Goal: Transaction & Acquisition: Purchase product/service

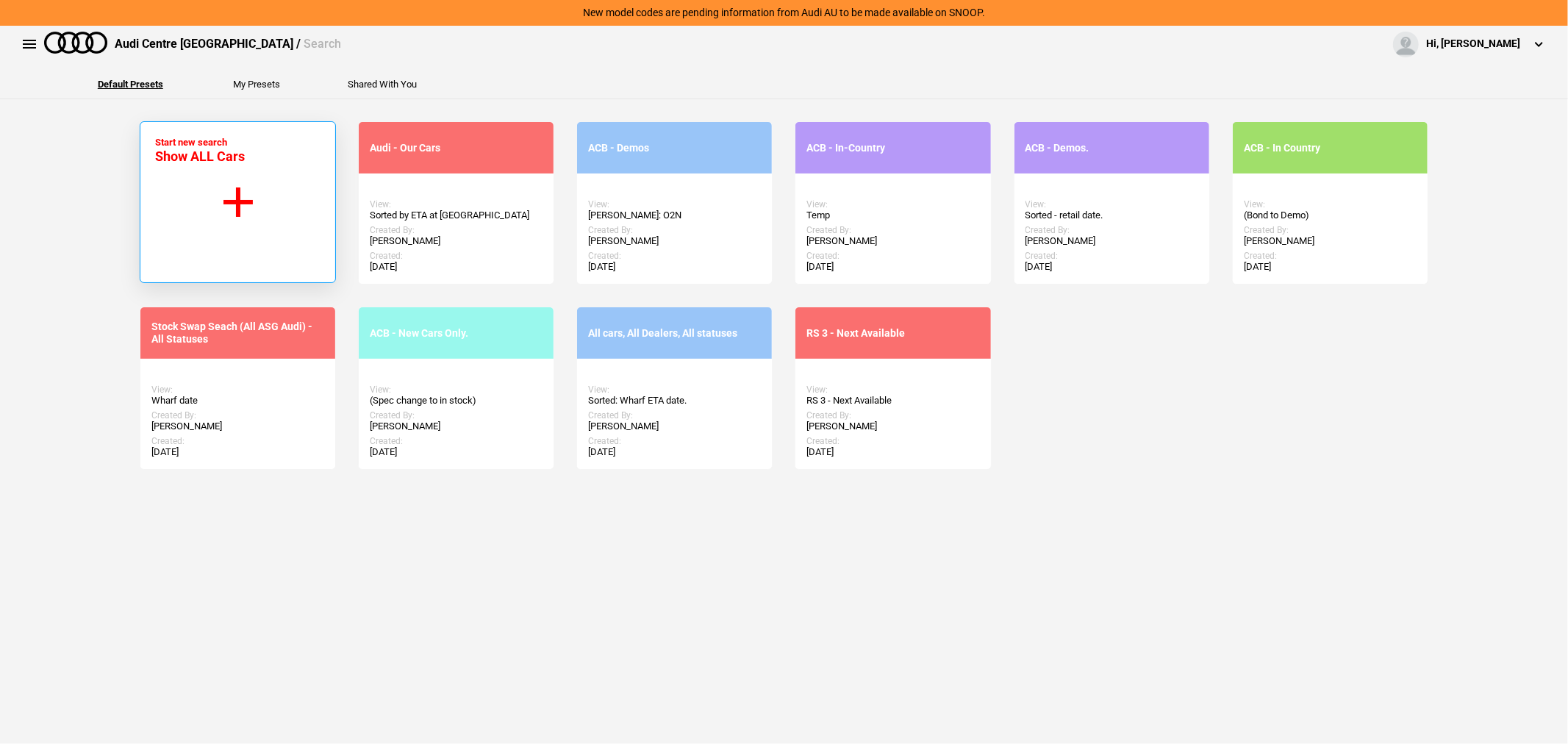
click at [285, 204] on button "Start new search Show ALL Cars" at bounding box center [238, 202] width 197 height 162
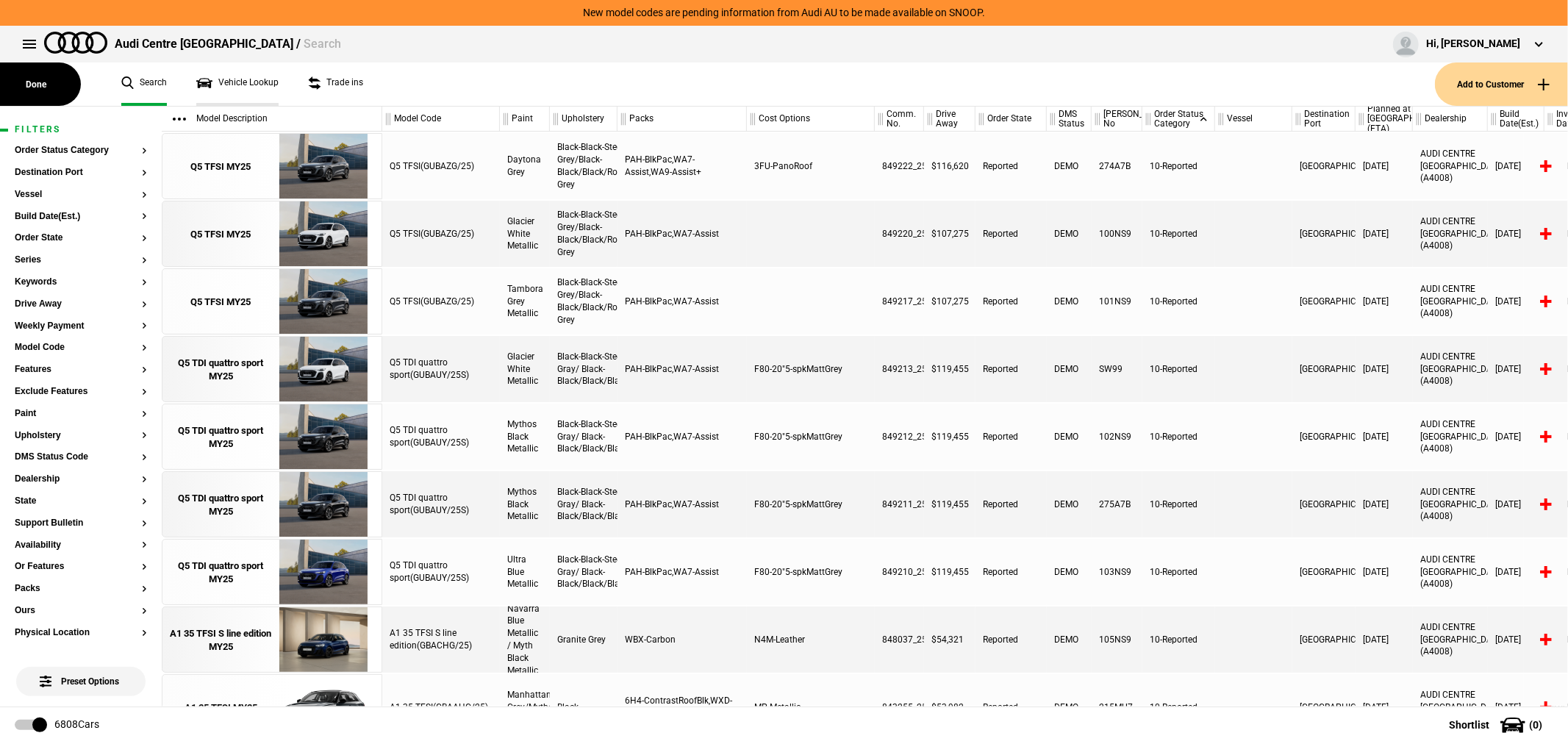
click at [248, 83] on link "Vehicle Lookup" at bounding box center [238, 84] width 83 height 43
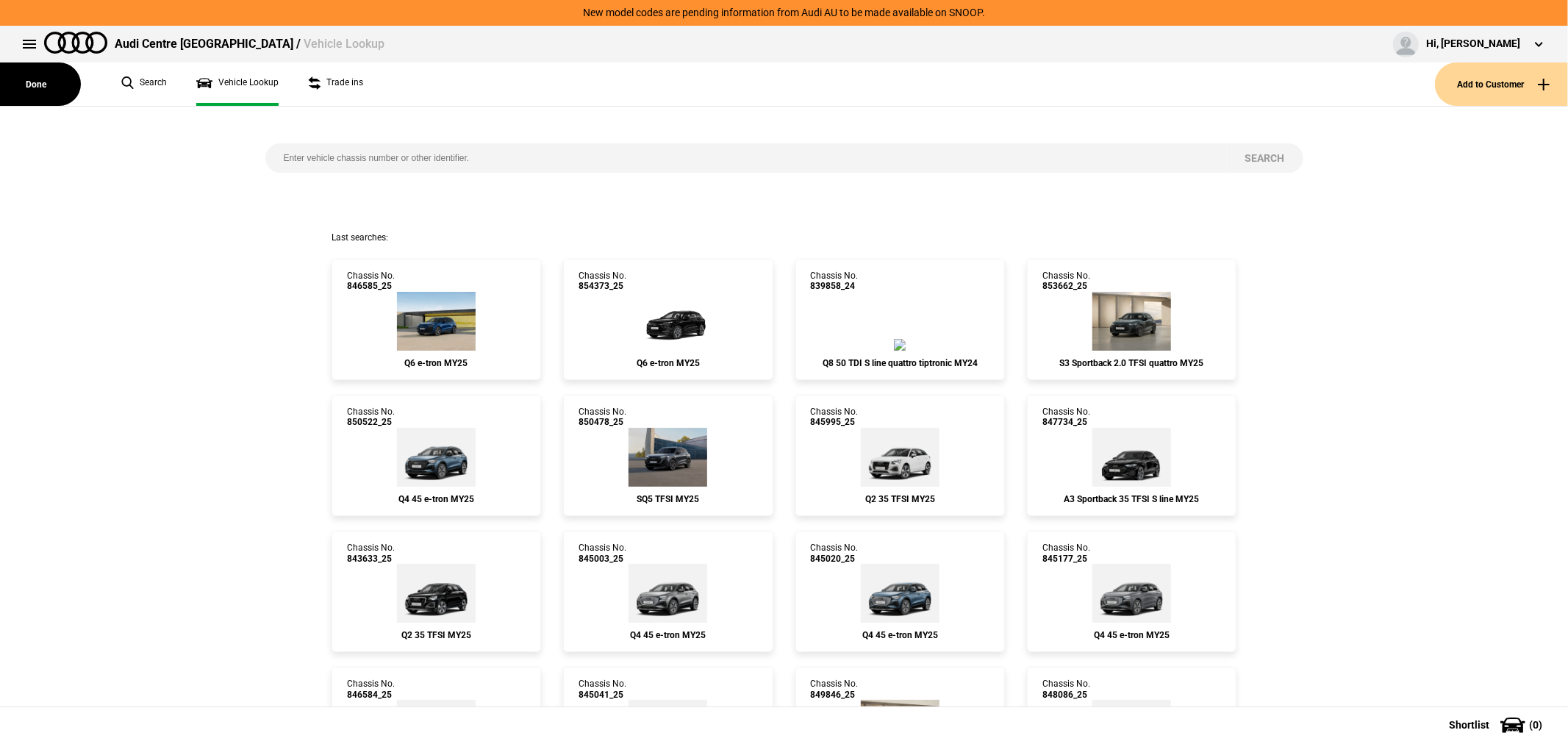
click at [599, 156] on input "search" at bounding box center [746, 158] width 962 height 29
type input "854321"
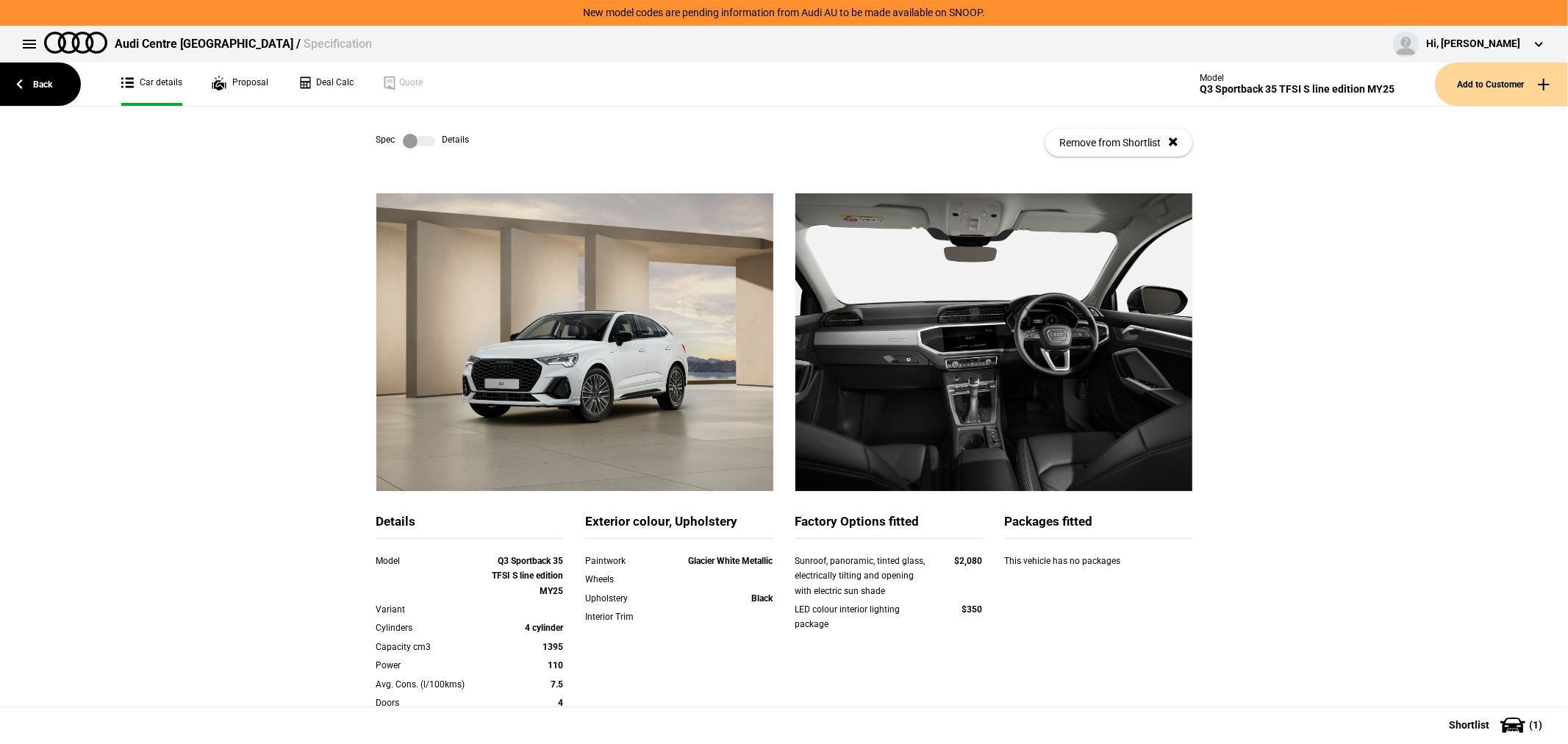
click at [175, 287] on div "Details Model Q3 Sportback 35 TFSI S line edition MY25 Variant Cylinders 4 cyli…" at bounding box center [784, 576] width 1568 height 767
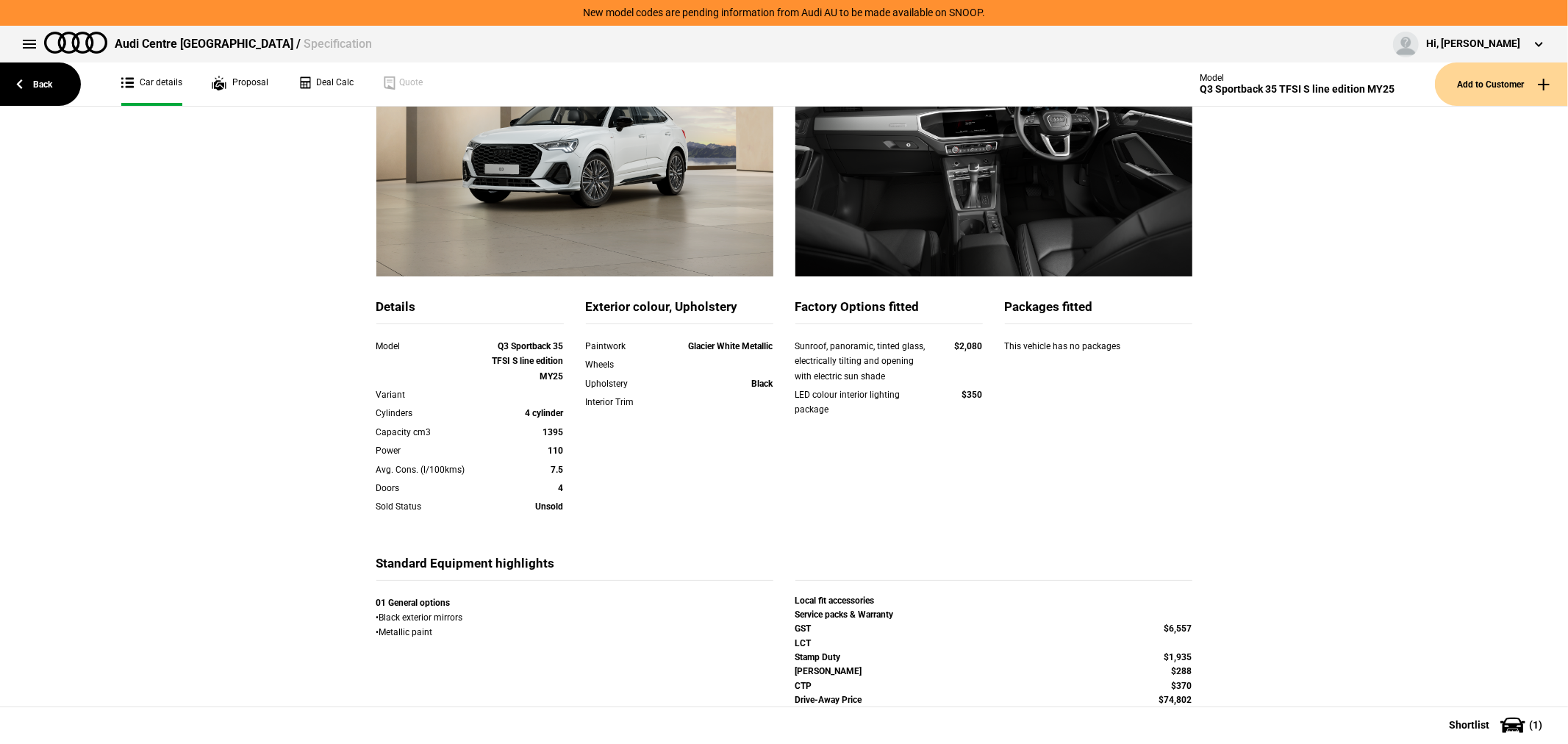
scroll to position [254, 0]
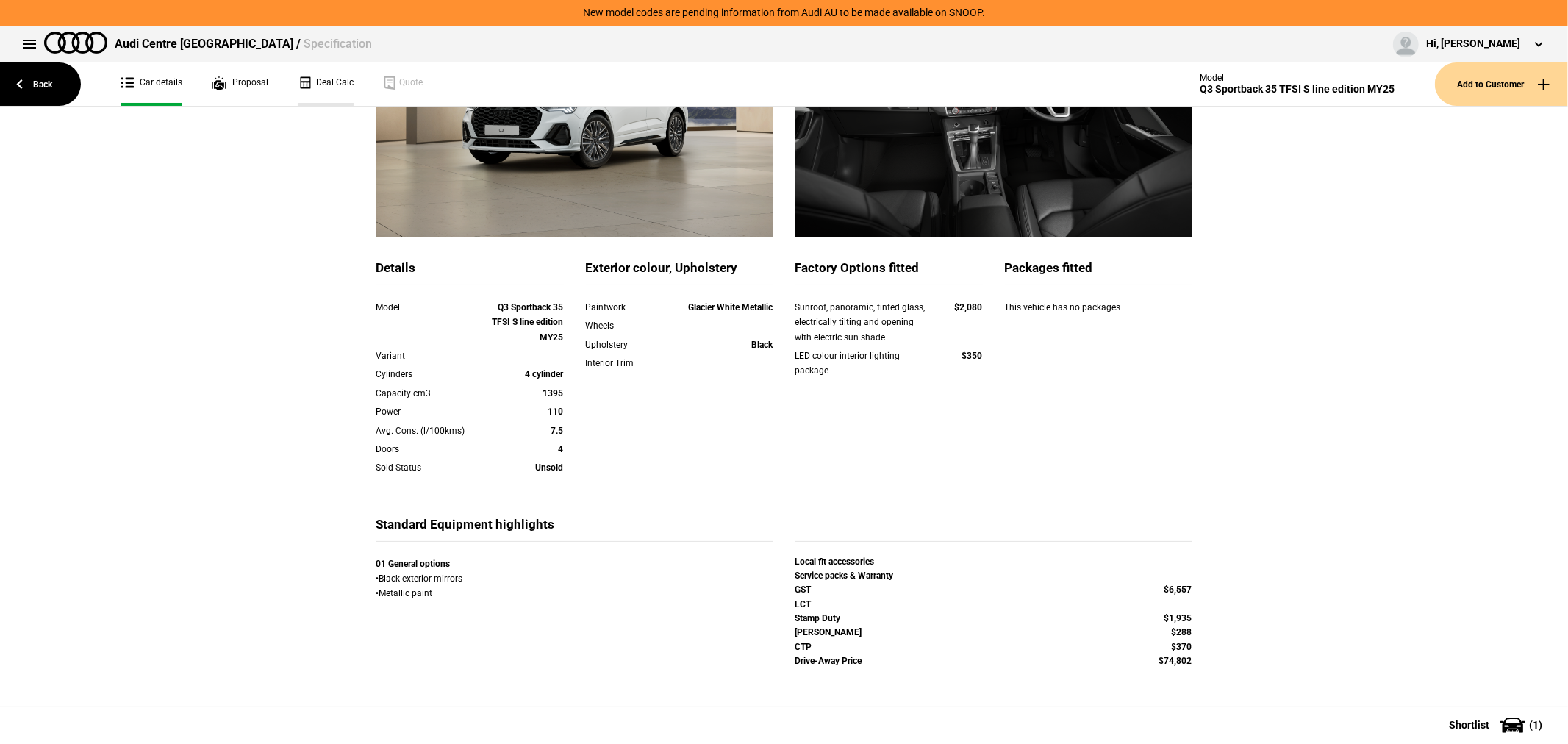
click at [319, 79] on link "Deal Calc" at bounding box center [325, 84] width 56 height 43
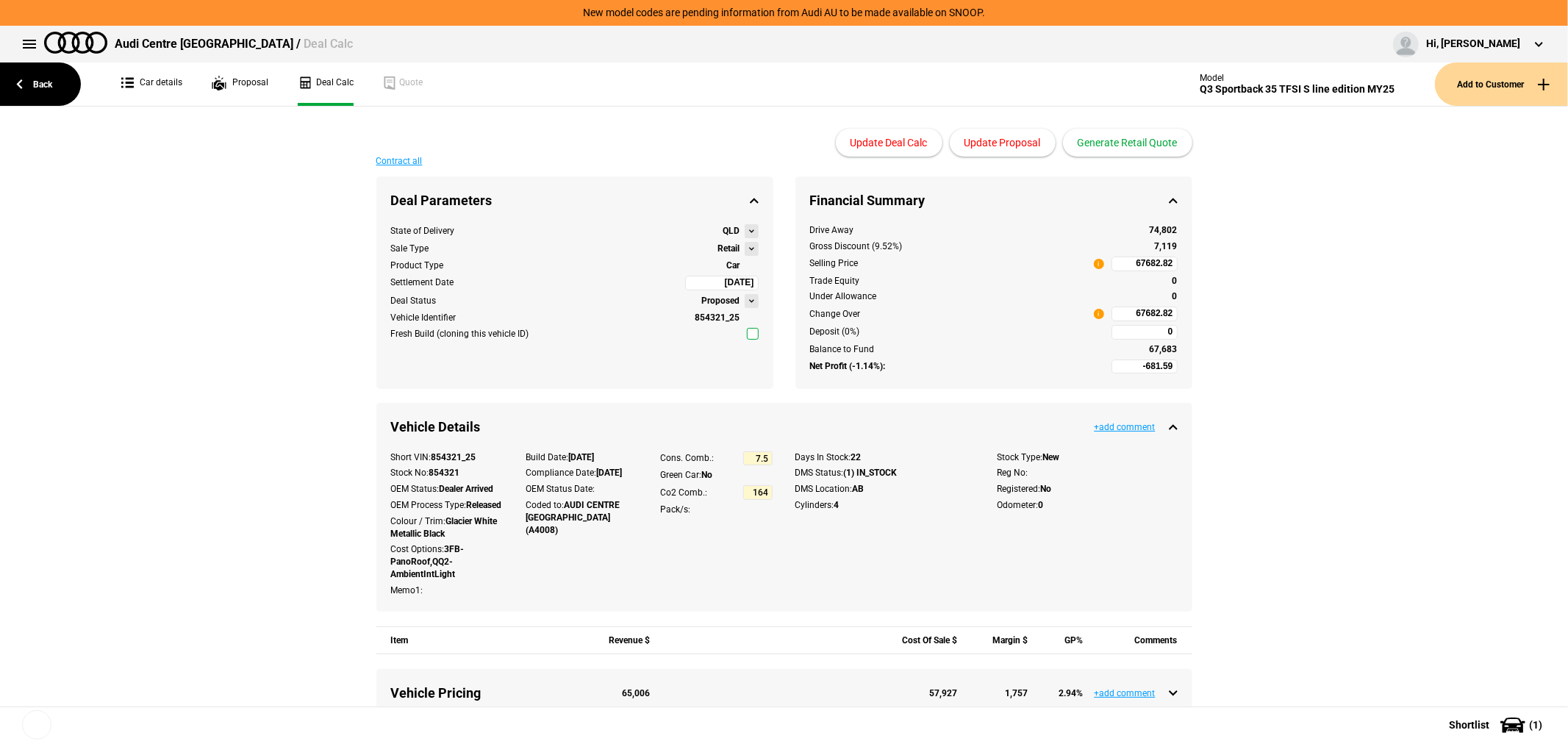
type input "68330"
click at [1130, 263] on input "68330" at bounding box center [1145, 264] width 66 height 15
type input "74802"
type input "5202.05"
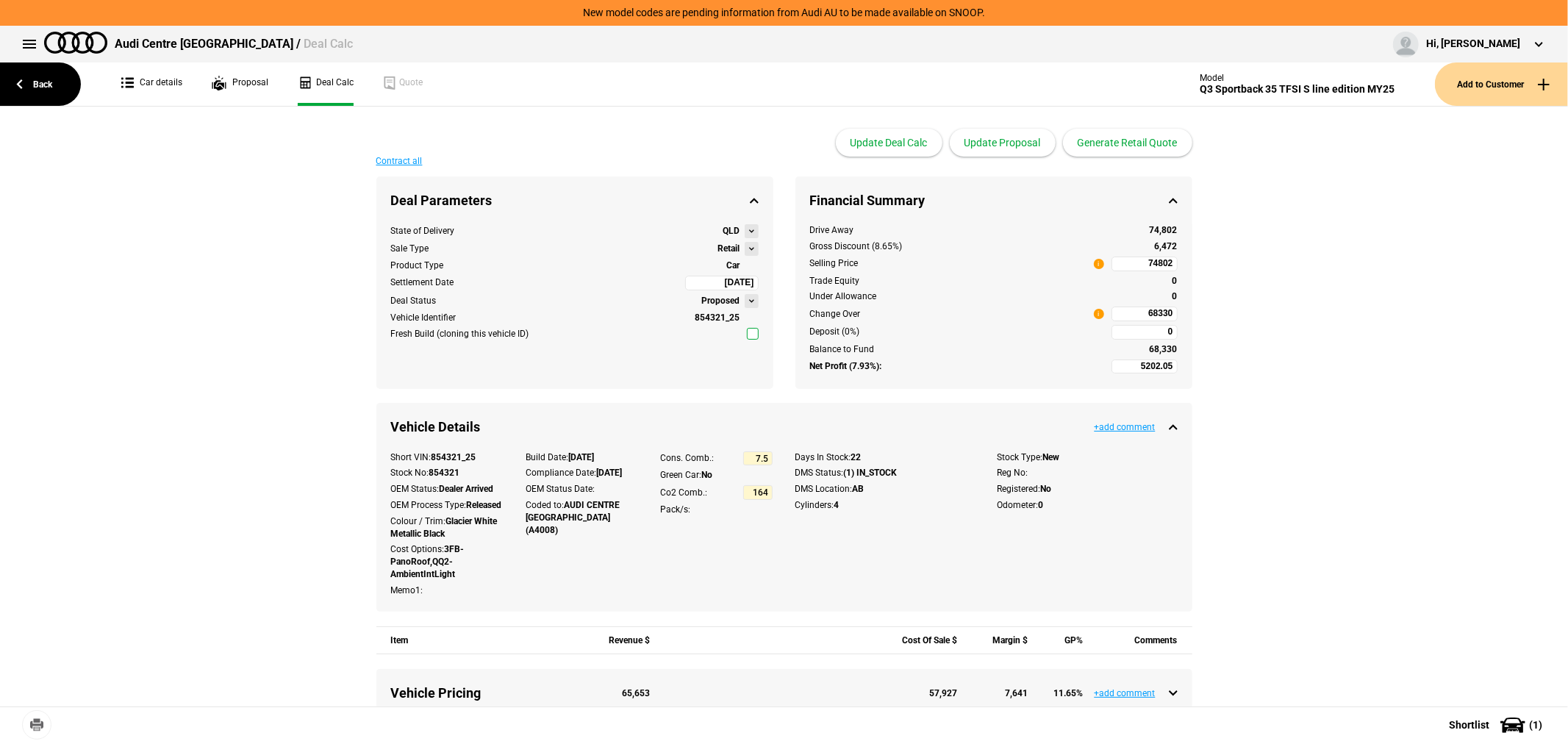
type input "74802"
click at [1010, 135] on button "Update Proposal" at bounding box center [1002, 142] width 106 height 28
click at [164, 86] on link "Car details" at bounding box center [152, 84] width 61 height 43
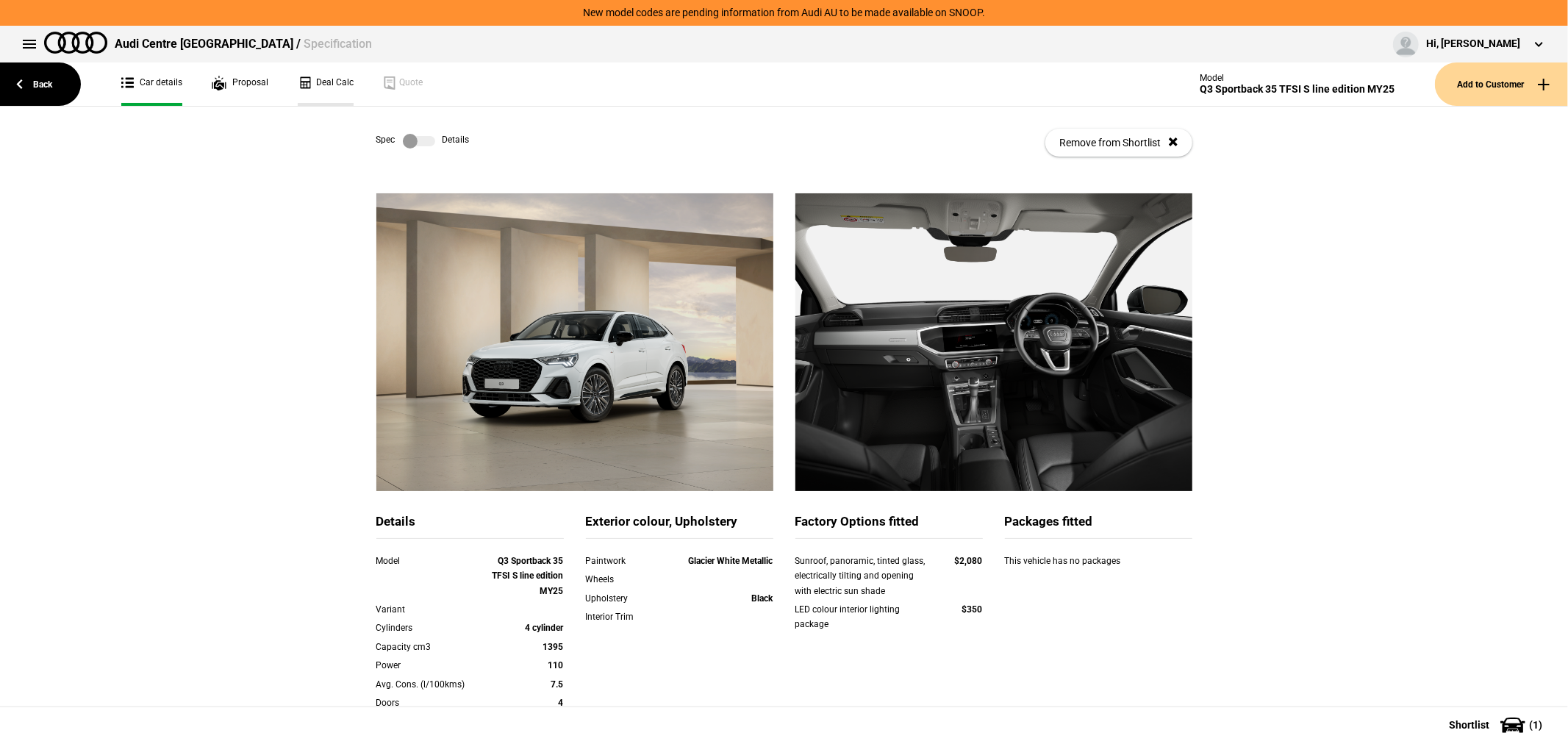
click at [328, 75] on link "Deal Calc" at bounding box center [325, 84] width 56 height 43
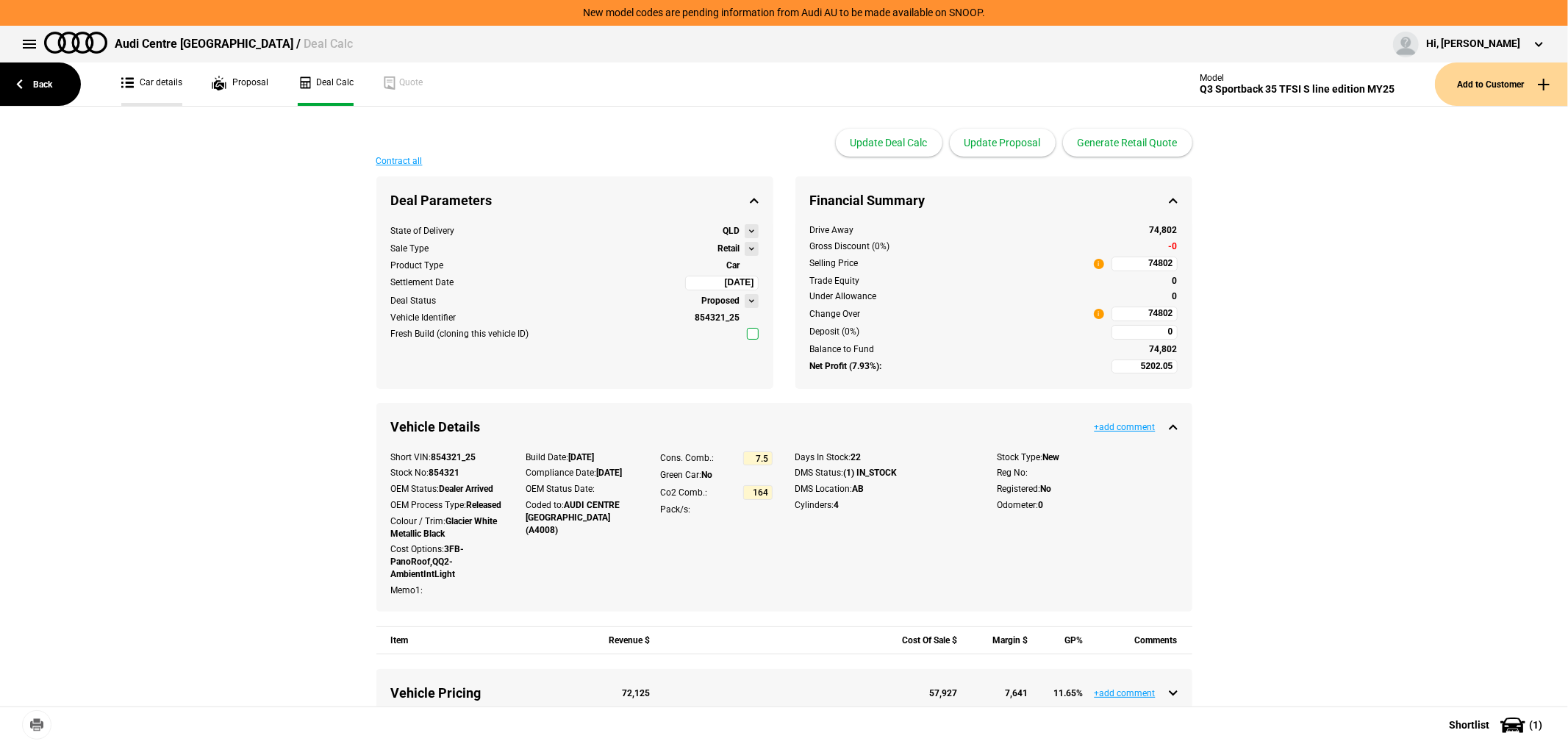
click at [156, 75] on link "Car details" at bounding box center [152, 84] width 61 height 43
